Goal: Information Seeking & Learning: Learn about a topic

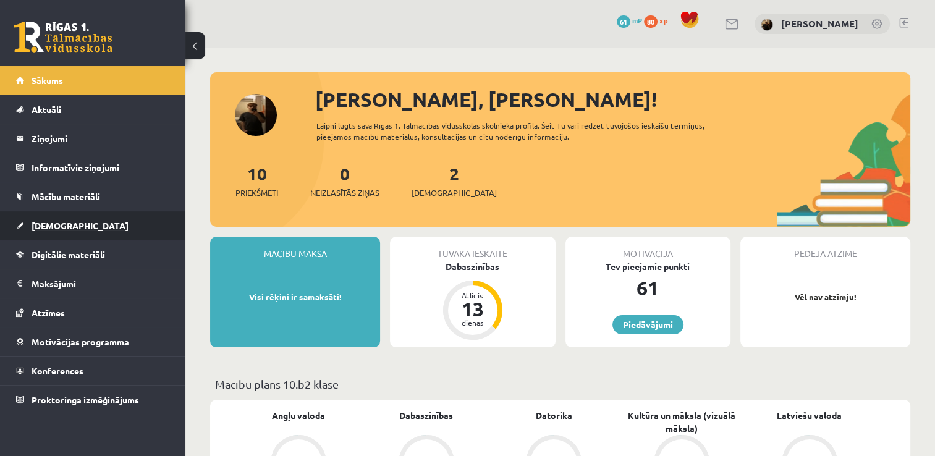
click at [95, 219] on link "[DEMOGRAPHIC_DATA]" at bounding box center [93, 225] width 154 height 28
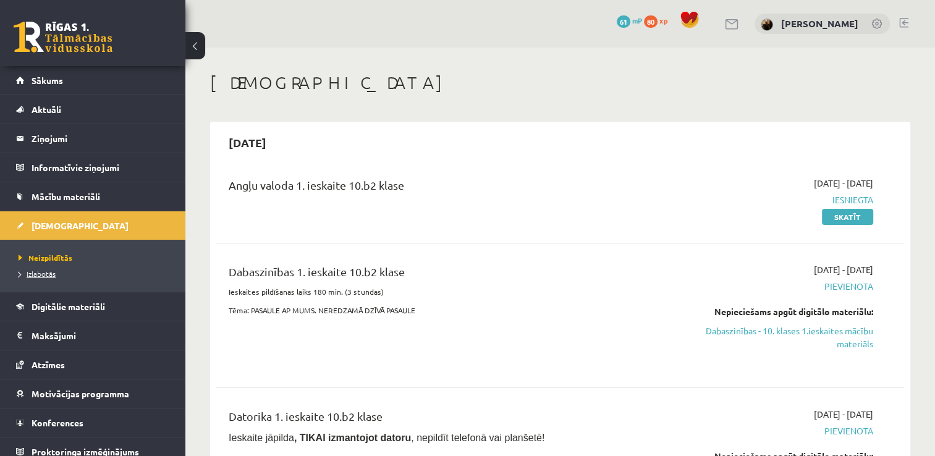
click at [51, 276] on span "Izlabotās" at bounding box center [37, 274] width 37 height 10
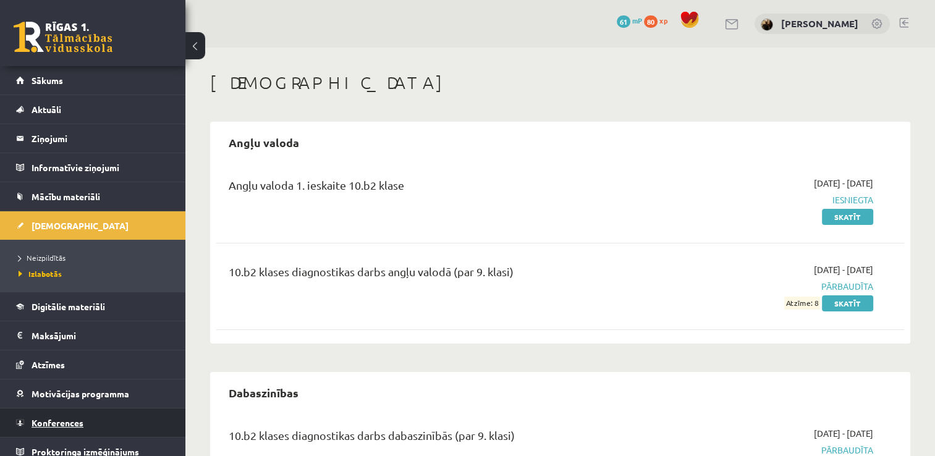
click at [126, 419] on link "Konferences" at bounding box center [93, 422] width 154 height 28
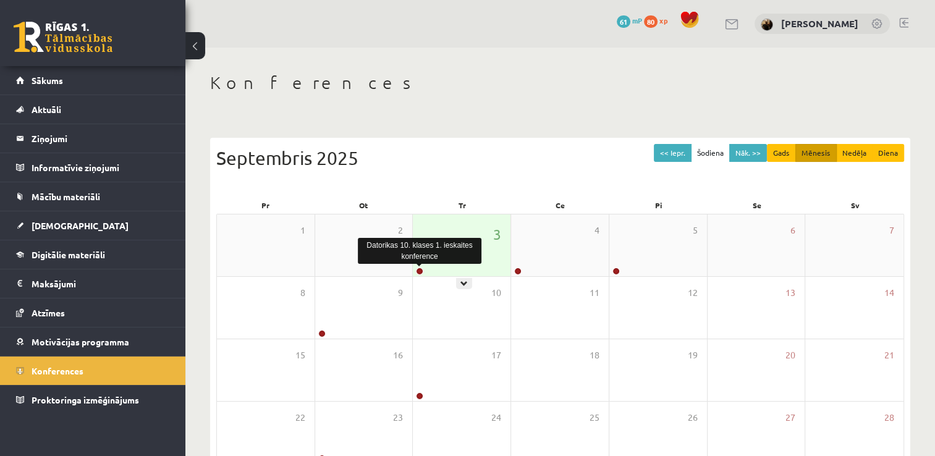
click at [421, 267] on link at bounding box center [419, 270] width 7 height 7
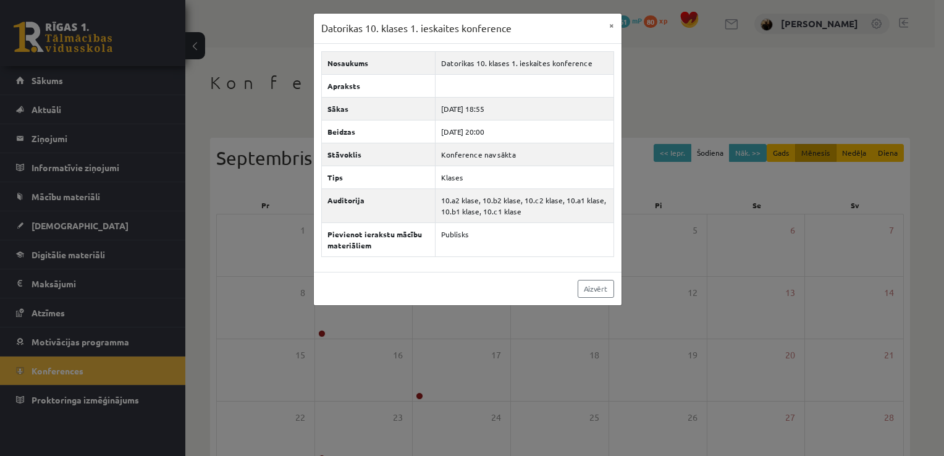
click at [638, 188] on div "Datorikas 10. klases 1. ieskaites konference × Nosaukums Datorikas 10. klases 1…" at bounding box center [472, 228] width 944 height 456
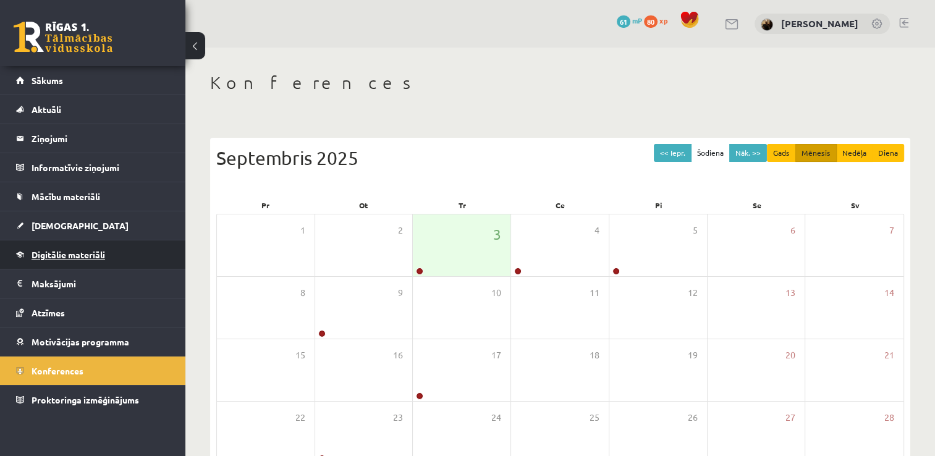
click at [75, 249] on span "Digitālie materiāli" at bounding box center [69, 254] width 74 height 11
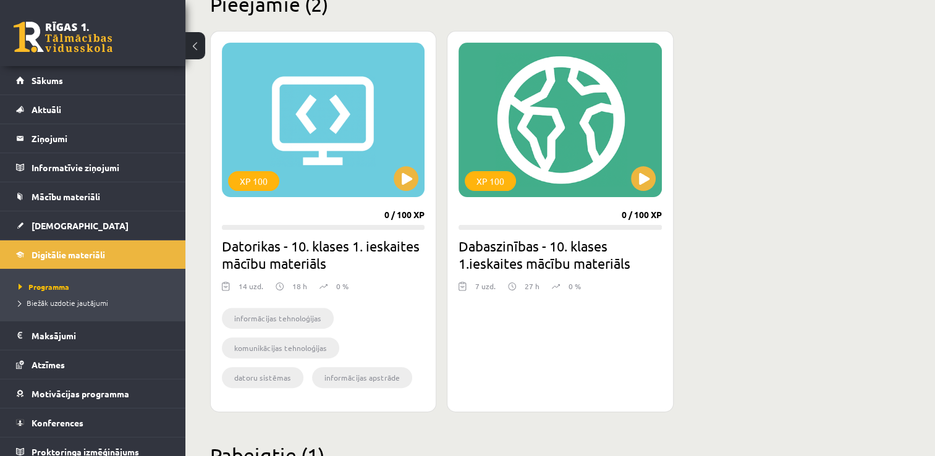
scroll to position [346, 0]
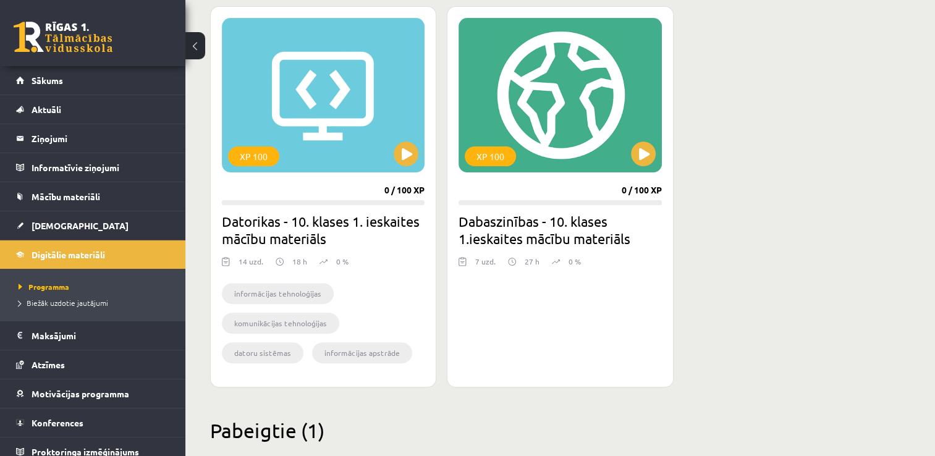
click at [793, 132] on div "XP 100 0 / 100 XP Datorikas - 10. klases 1. ieskaites mācību materiāls 14 uzd. …" at bounding box center [560, 196] width 700 height 381
click at [648, 166] on div "XP 100" at bounding box center [559, 95] width 203 height 154
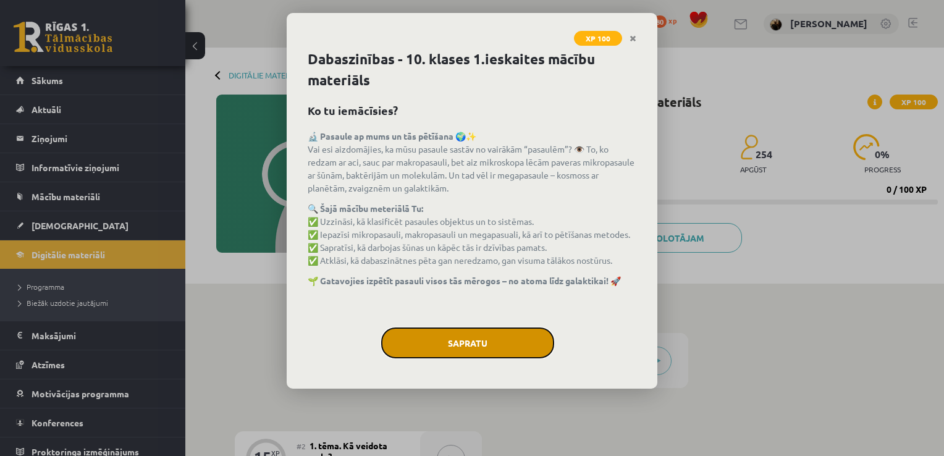
click at [494, 338] on button "Sapratu" at bounding box center [467, 342] width 173 height 31
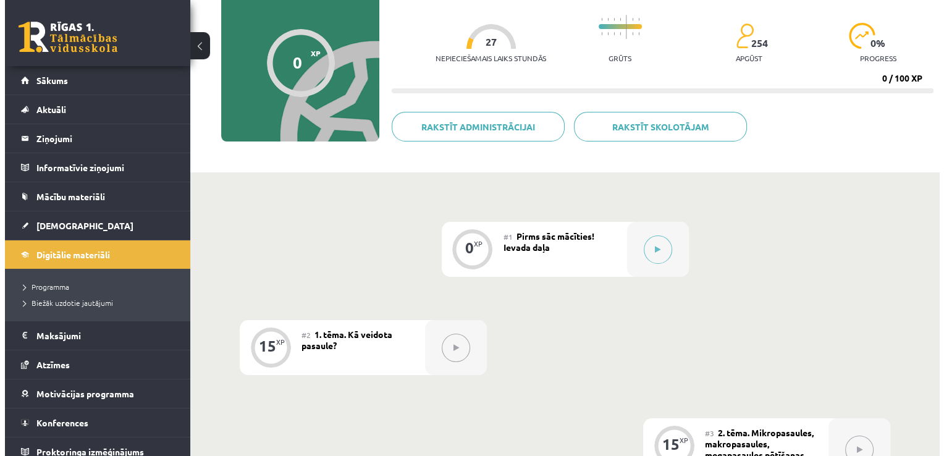
scroll to position [124, 0]
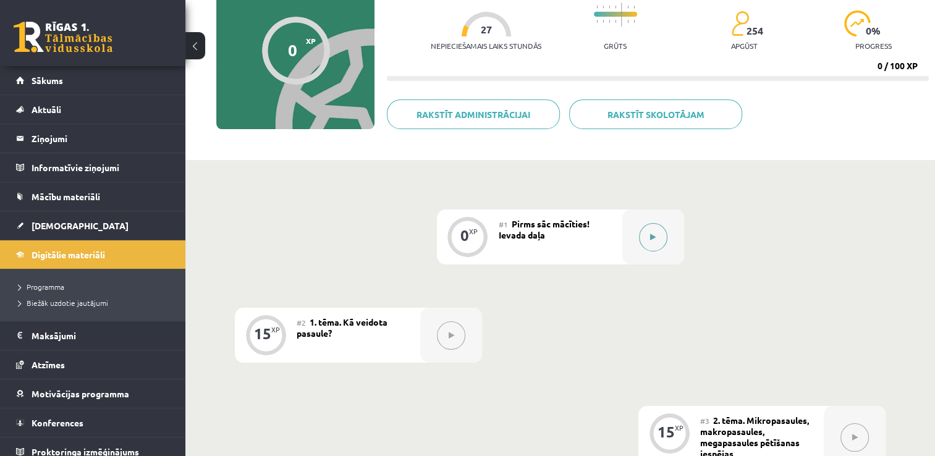
click at [664, 230] on button at bounding box center [653, 237] width 28 height 28
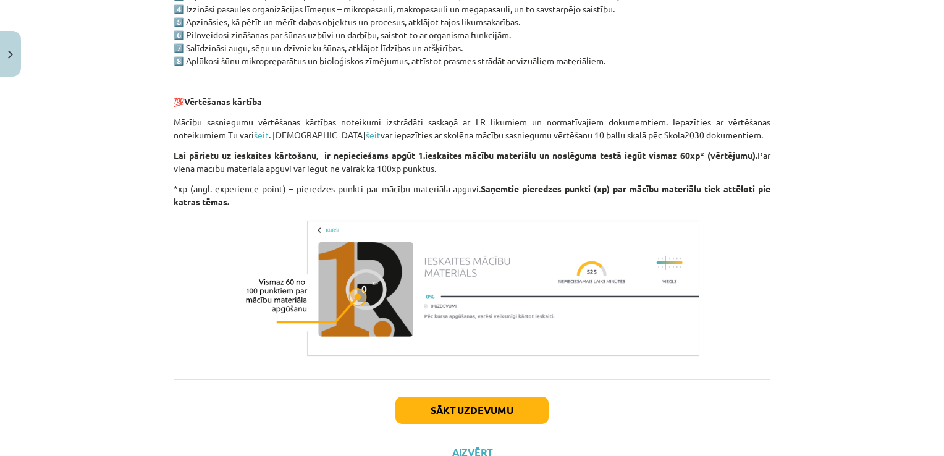
scroll to position [971, 0]
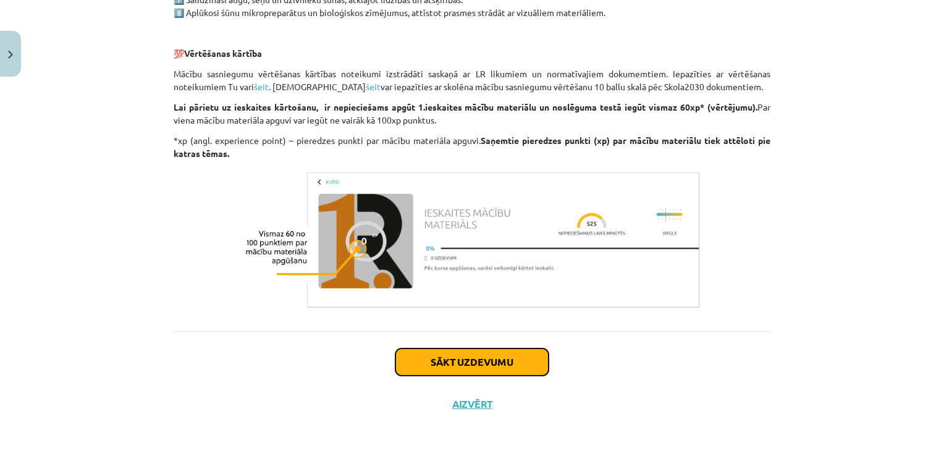
click at [515, 356] on button "Sākt uzdevumu" at bounding box center [471, 361] width 153 height 27
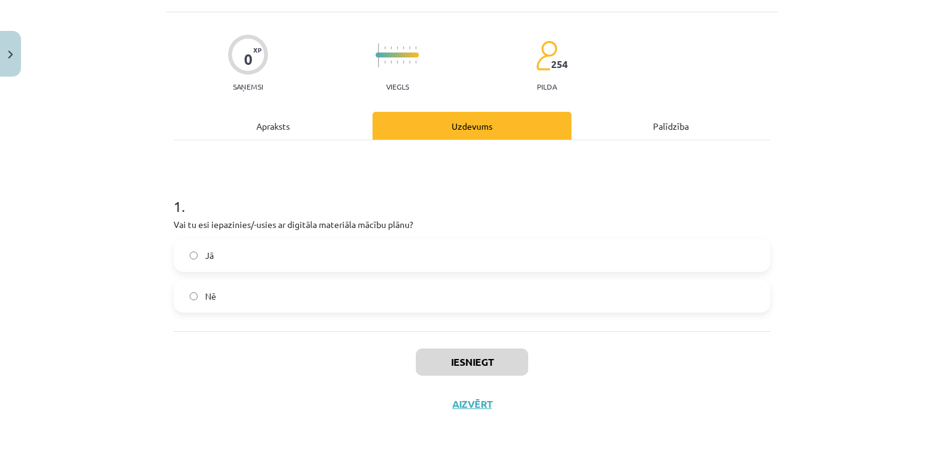
scroll to position [31, 0]
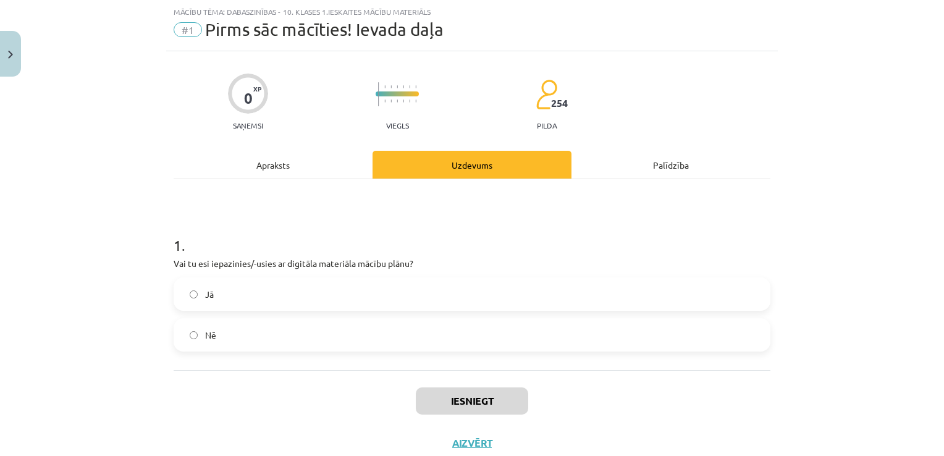
click at [560, 297] on label "Jā" at bounding box center [472, 294] width 594 height 31
click at [481, 387] on button "Iesniegt" at bounding box center [472, 400] width 112 height 27
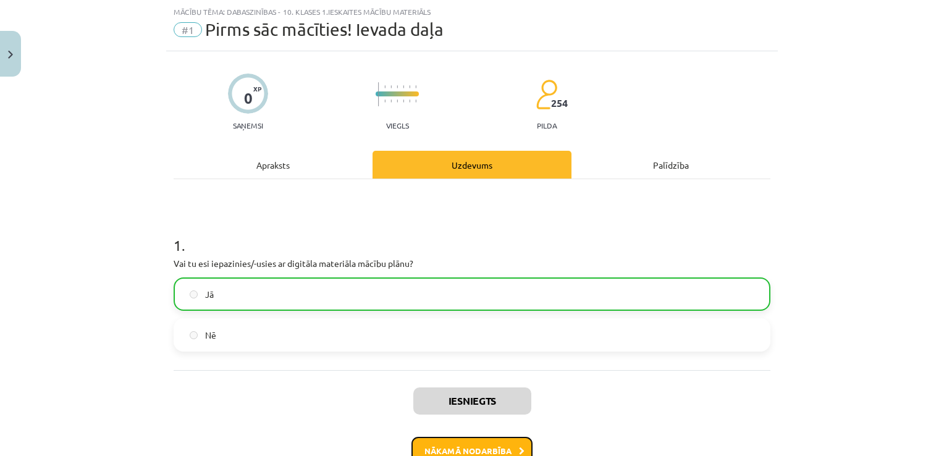
click at [509, 443] on button "Nākamā nodarbība" at bounding box center [471, 451] width 121 height 28
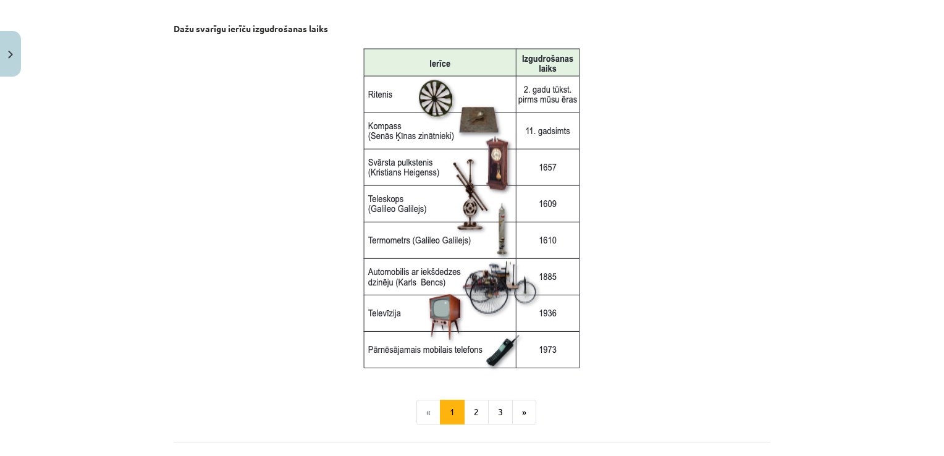
scroll to position [1571, 0]
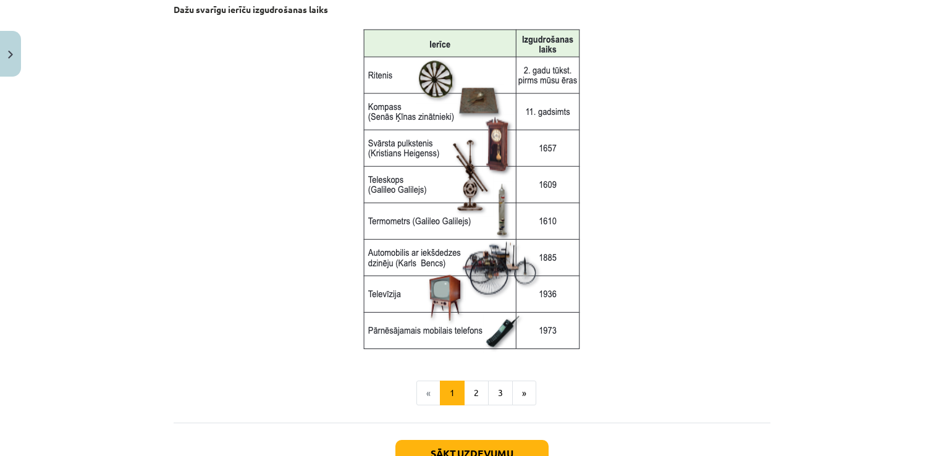
click at [696, 331] on p at bounding box center [472, 187] width 597 height 329
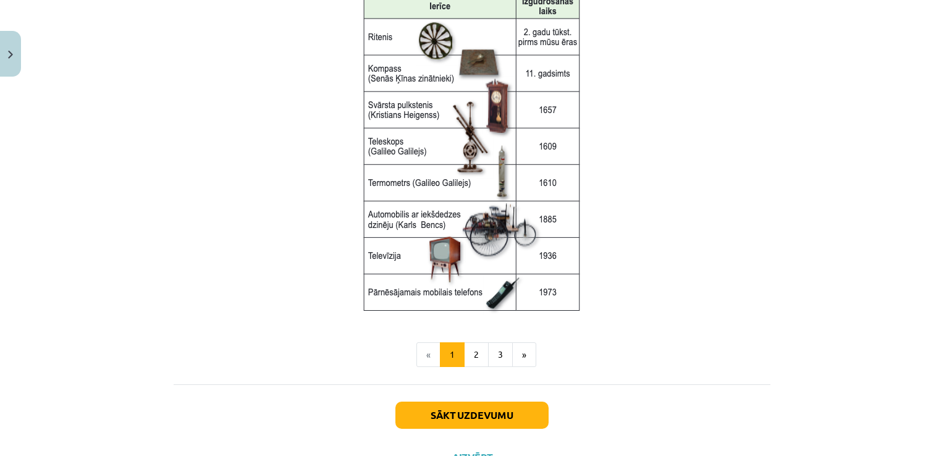
scroll to position [1620, 0]
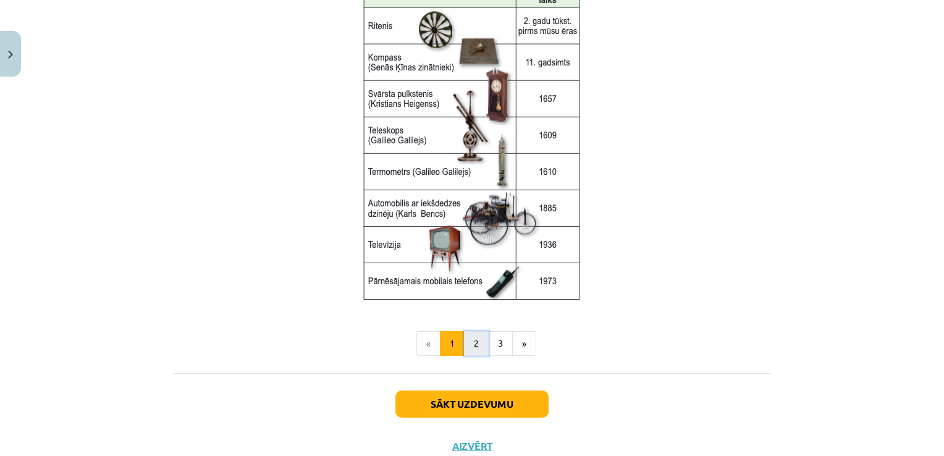
click at [472, 336] on button "2" at bounding box center [476, 343] width 25 height 25
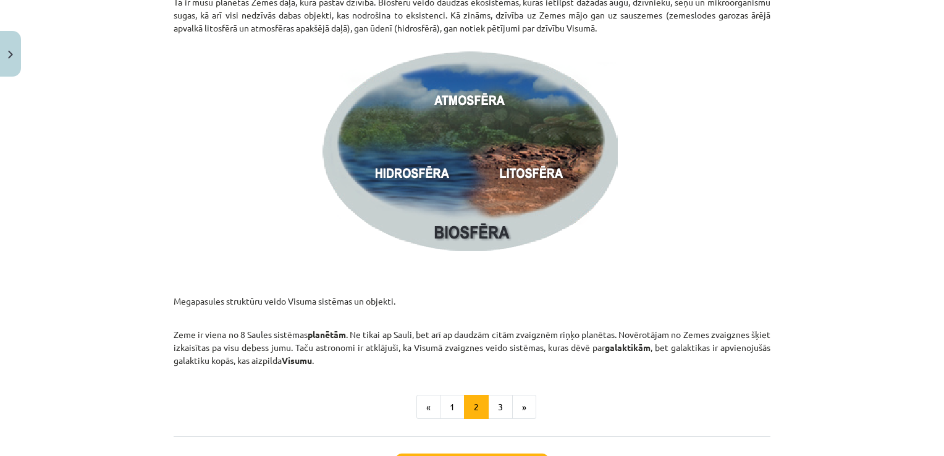
scroll to position [1777, 0]
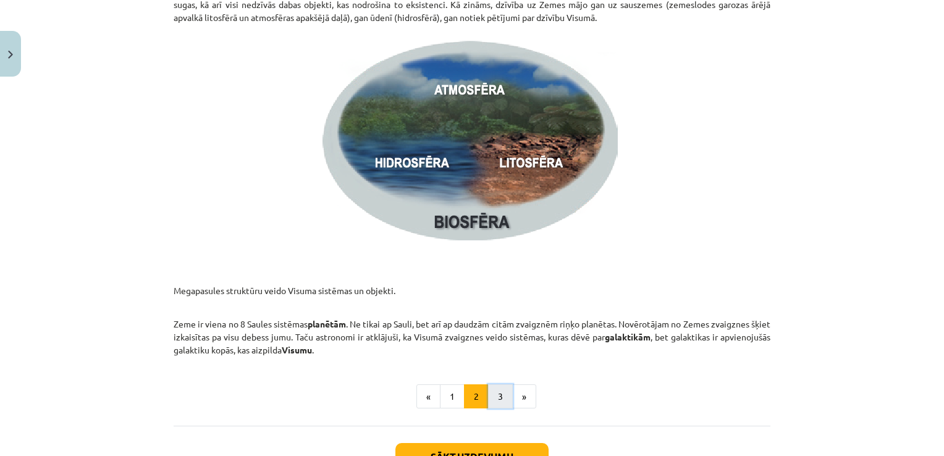
click at [489, 402] on button "3" at bounding box center [500, 396] width 25 height 25
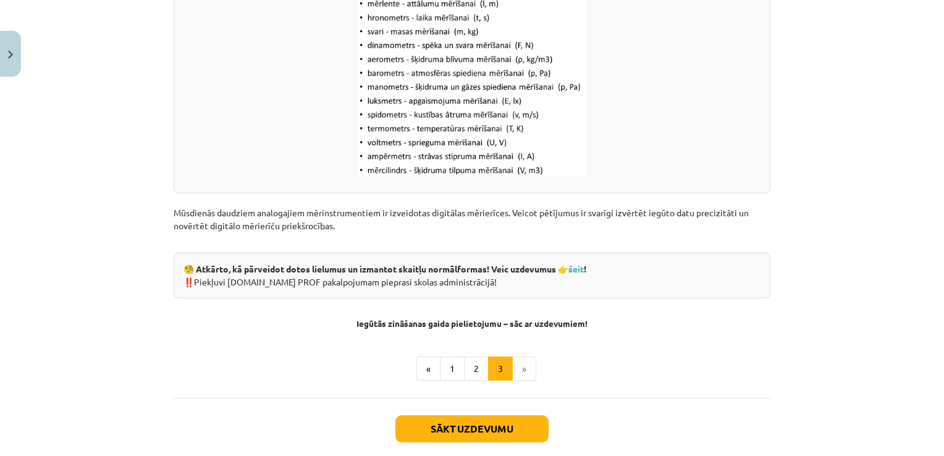
scroll to position [1564, 0]
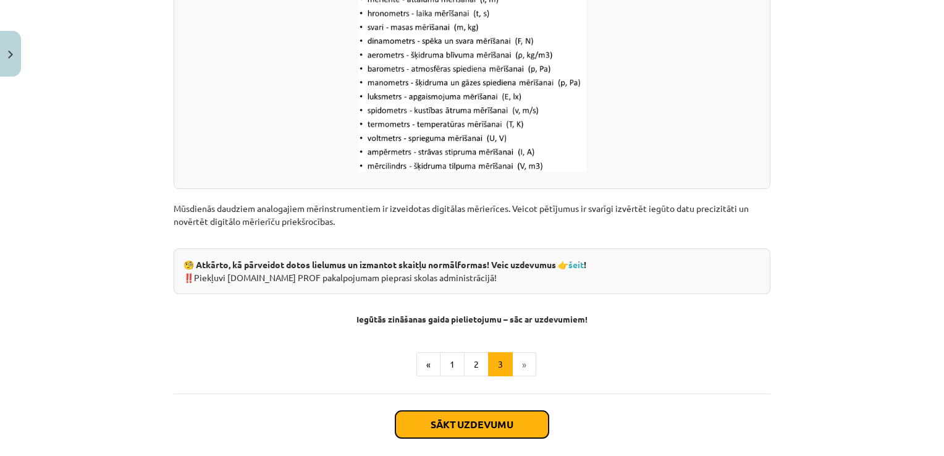
click at [461, 421] on button "Sākt uzdevumu" at bounding box center [471, 424] width 153 height 27
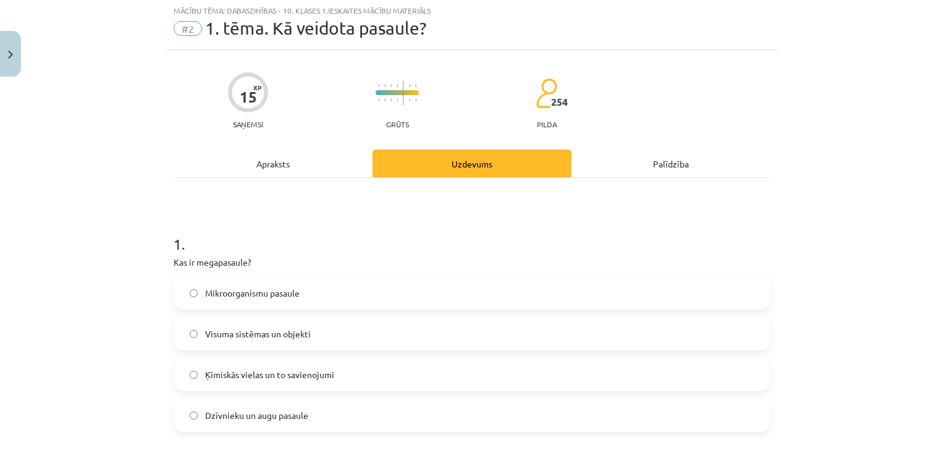
scroll to position [31, 0]
click at [438, 345] on label "Visuma sistēmas un objekti" at bounding box center [472, 334] width 594 height 31
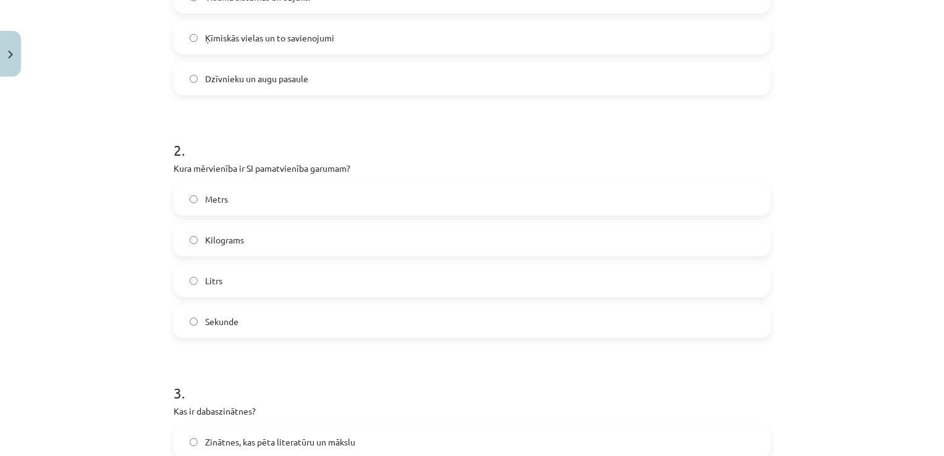
scroll to position [377, 0]
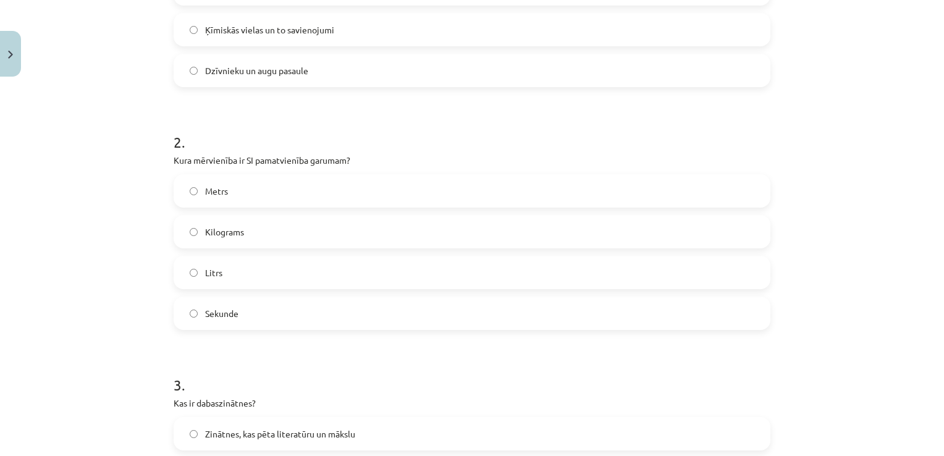
click at [348, 187] on label "Metrs" at bounding box center [472, 190] width 594 height 31
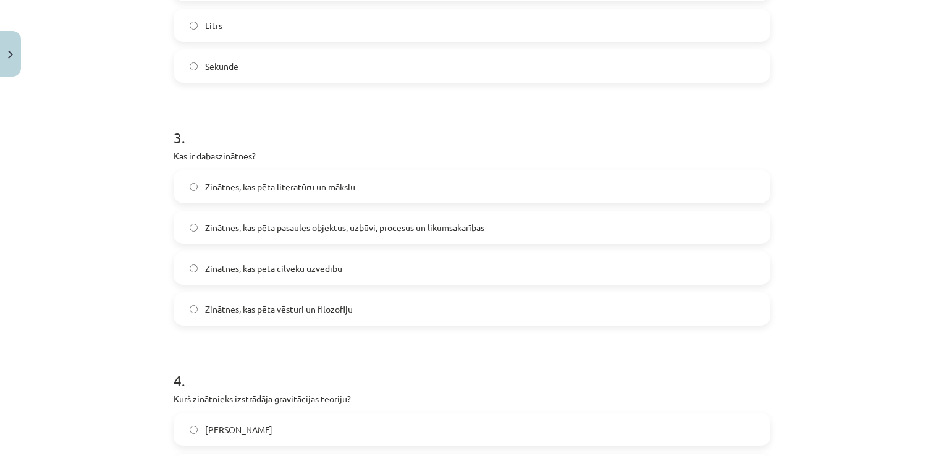
scroll to position [707, 0]
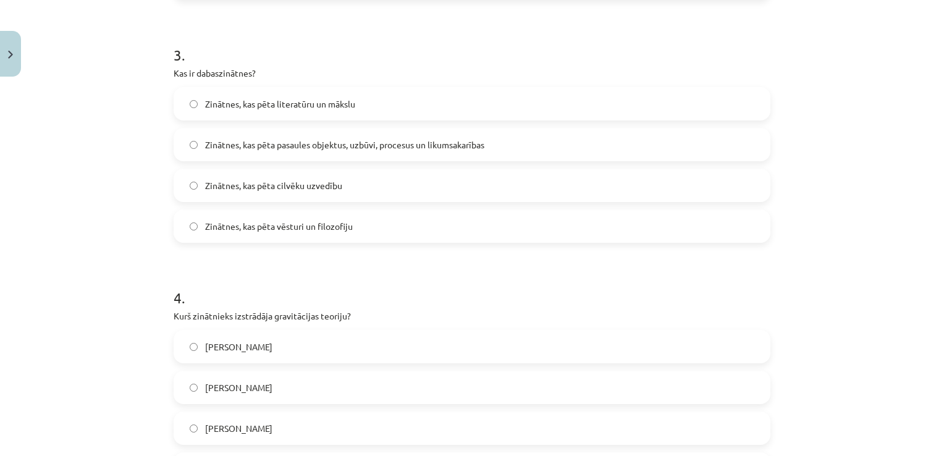
click at [348, 150] on span "Zinātnes, kas pēta pasaules objektus, uzbūvi, procesus un likumsakarības" at bounding box center [344, 144] width 279 height 13
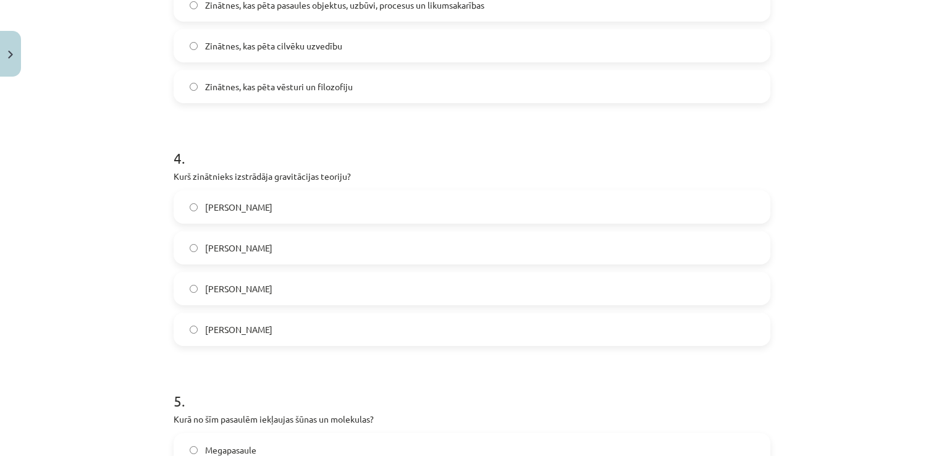
scroll to position [920, 0]
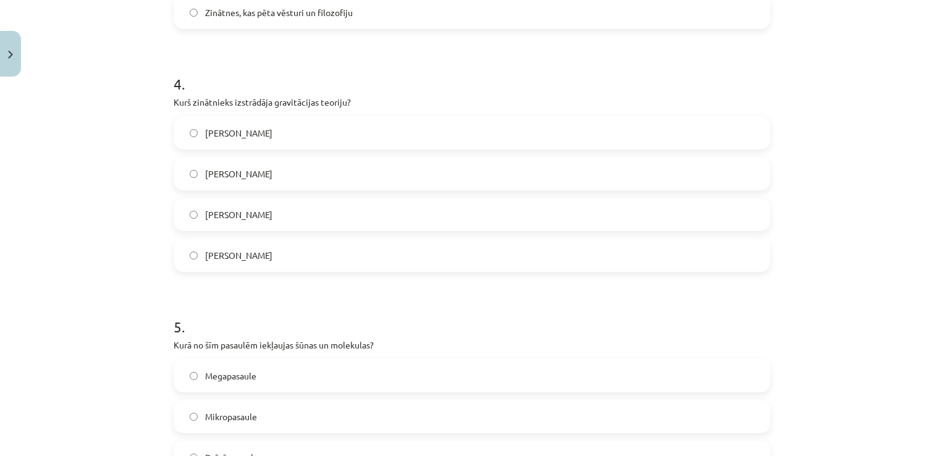
click at [394, 130] on label "[PERSON_NAME]" at bounding box center [472, 132] width 594 height 31
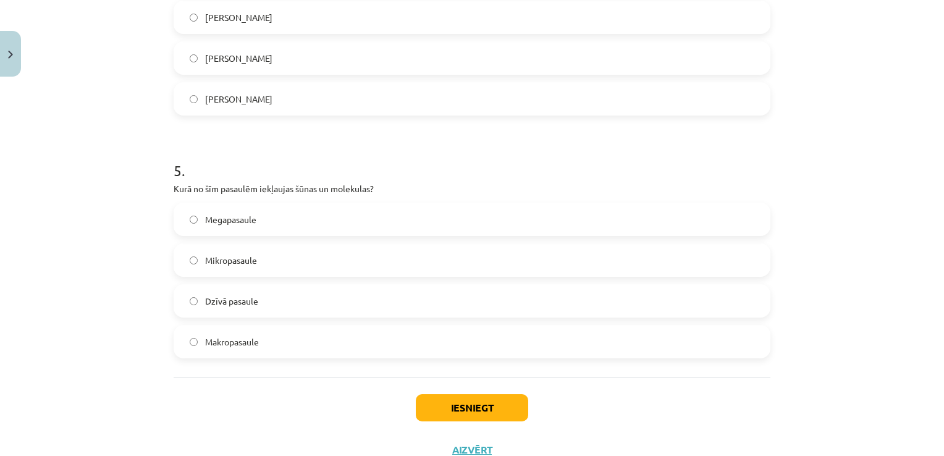
scroll to position [1101, 0]
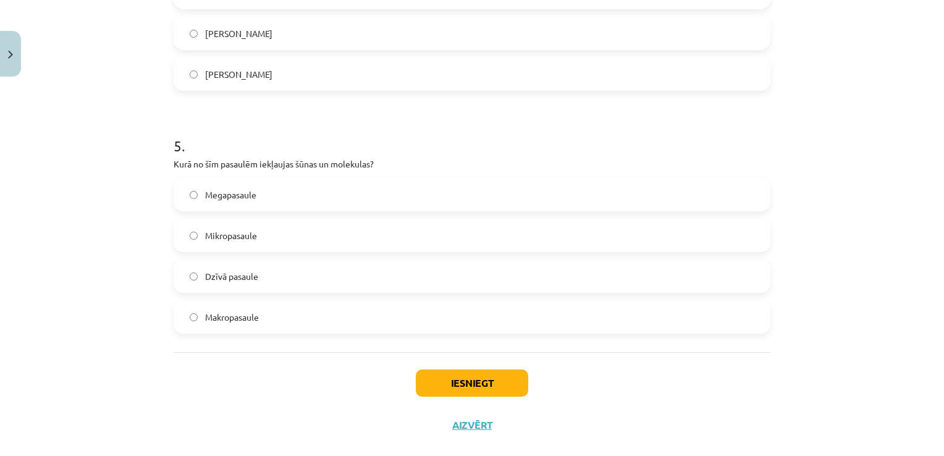
click at [378, 246] on label "Mikropasaule" at bounding box center [472, 235] width 594 height 31
click at [459, 387] on button "Iesniegt" at bounding box center [472, 382] width 112 height 27
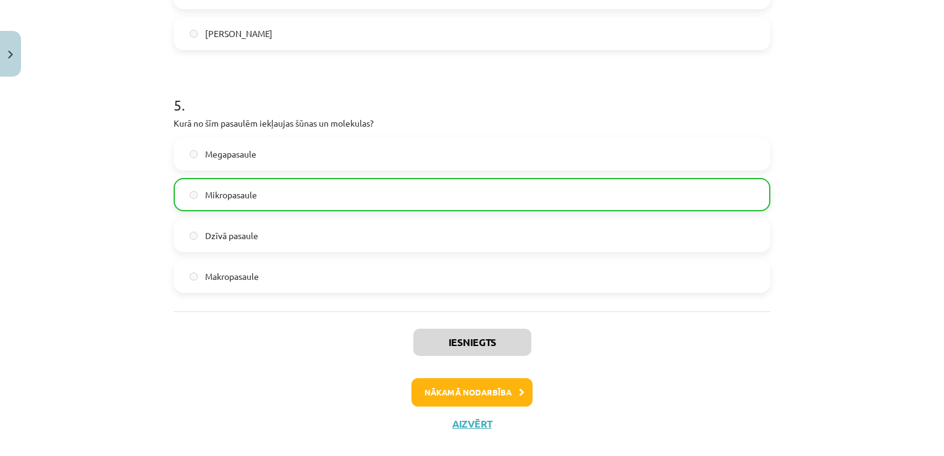
scroll to position [1161, 0]
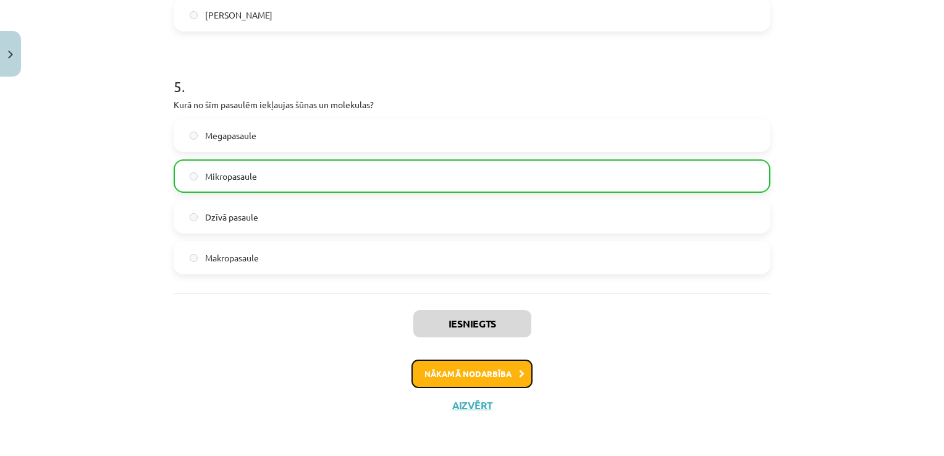
click at [487, 377] on button "Nākamā nodarbība" at bounding box center [471, 374] width 121 height 28
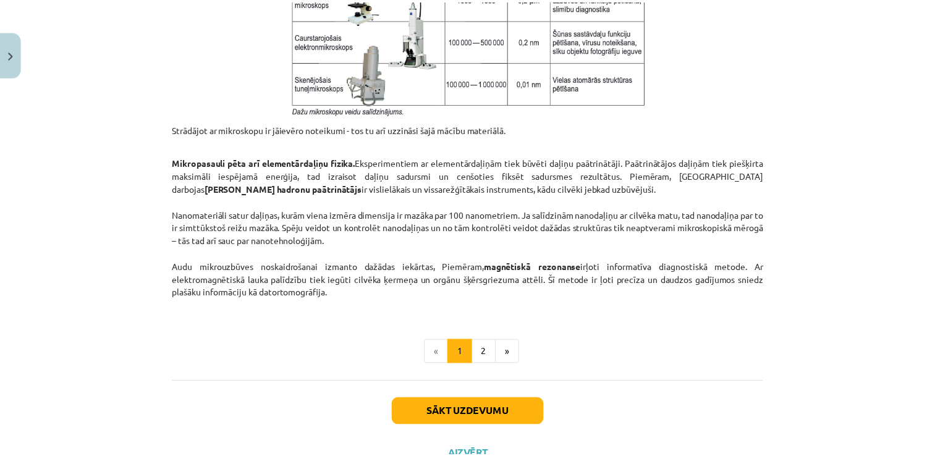
scroll to position [1051, 0]
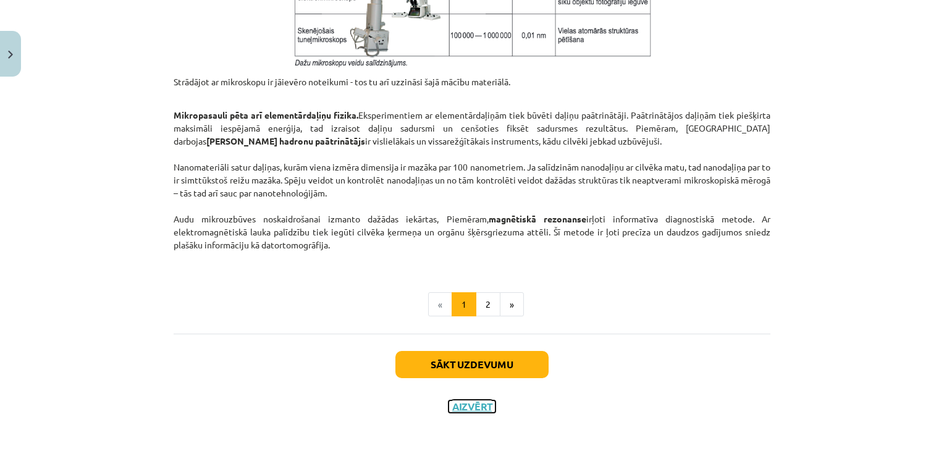
click at [465, 404] on button "Aizvērt" at bounding box center [472, 406] width 47 height 12
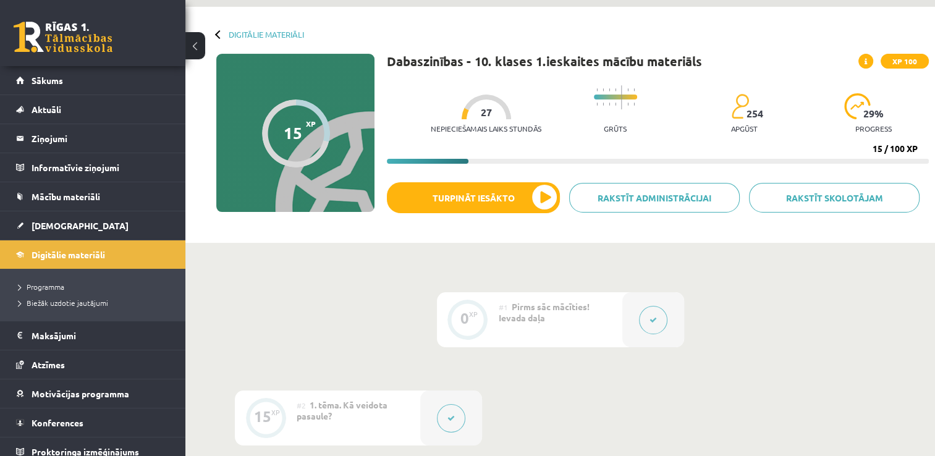
scroll to position [0, 0]
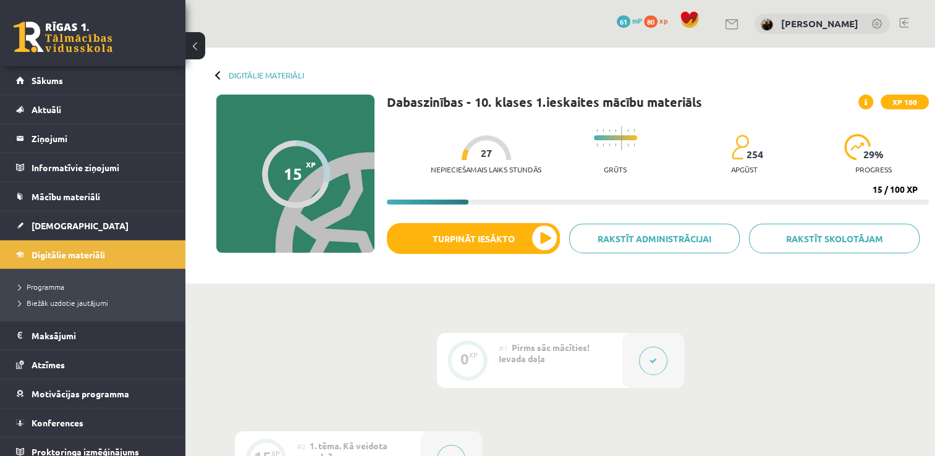
click at [907, 22] on link at bounding box center [903, 23] width 9 height 10
